Goal: Task Accomplishment & Management: Manage account settings

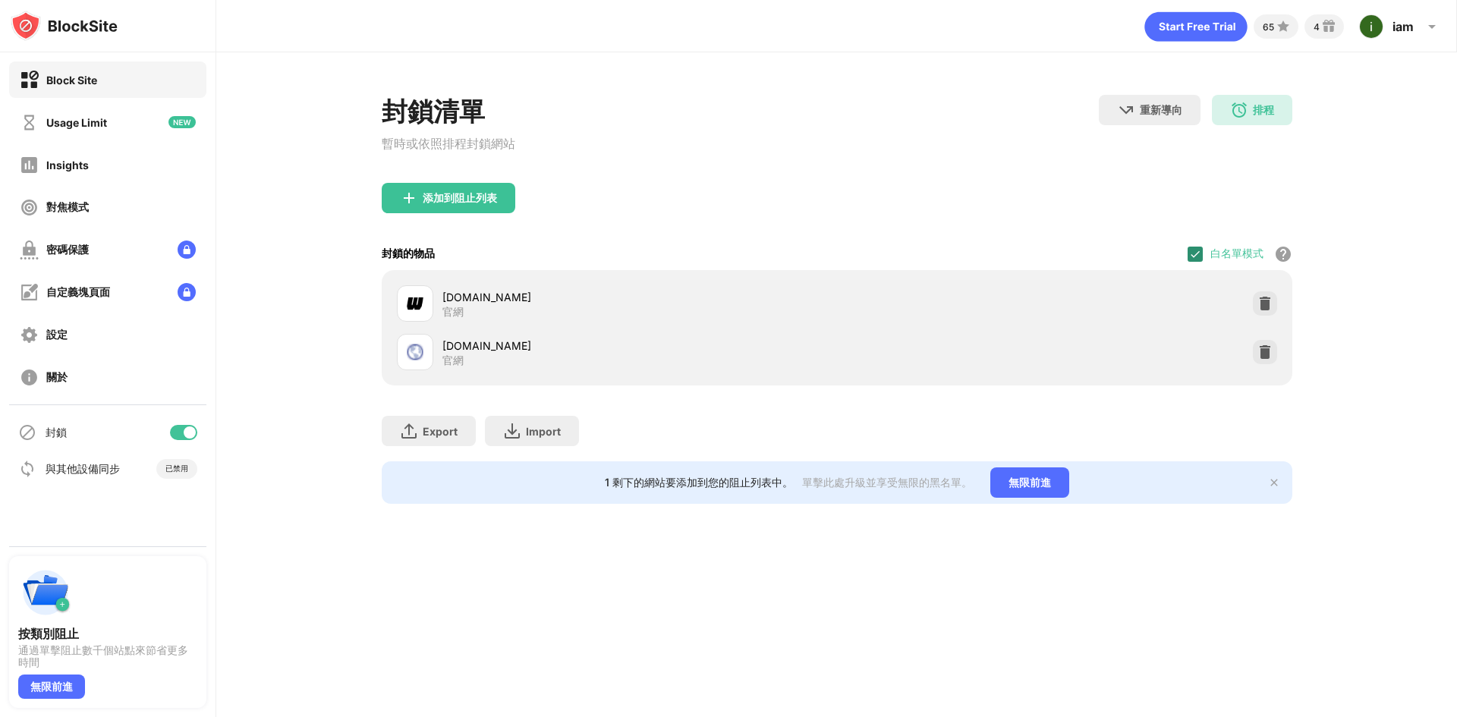
click at [1196, 254] on img at bounding box center [1195, 254] width 12 height 12
